Goal: Task Accomplishment & Management: Use online tool/utility

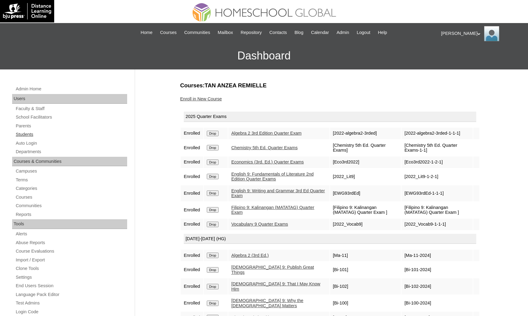
scroll to position [45, 0]
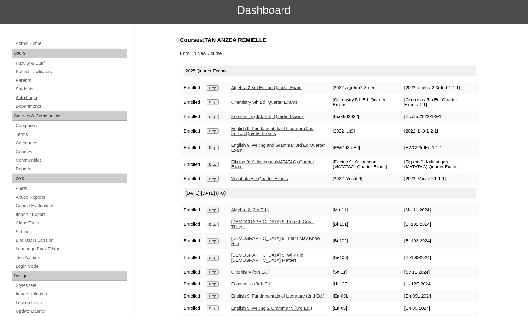
click at [35, 94] on link "Auto Login" at bounding box center [71, 98] width 112 height 8
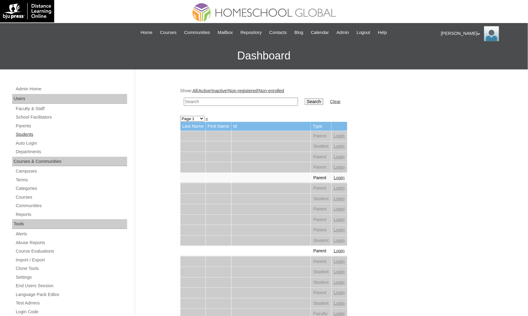
drag, startPoint x: 46, startPoint y: 141, endPoint x: 62, endPoint y: 137, distance: 16.5
click at [46, 141] on link "Auto Login" at bounding box center [71, 143] width 112 height 8
click at [205, 99] on input "text" at bounding box center [241, 102] width 114 height 8
paste input "Joaquin Iñigo"
type input "Joaquin Iñigo"
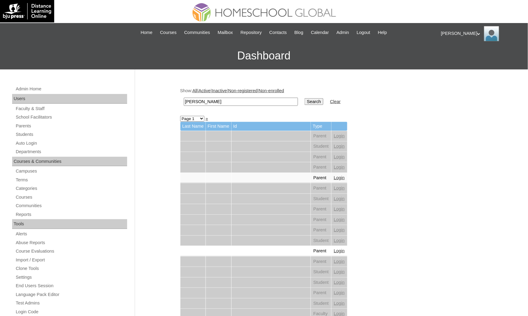
click at [305, 98] on input "Search" at bounding box center [314, 101] width 19 height 7
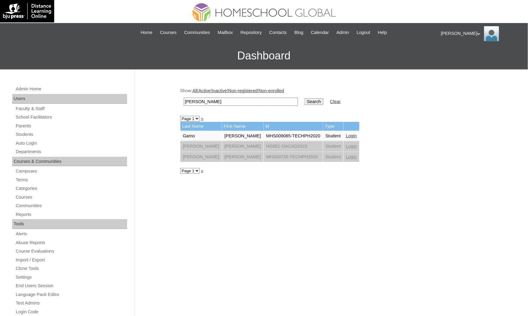
click at [346, 134] on link "Login" at bounding box center [351, 135] width 11 height 5
